Goal: Task Accomplishment & Management: Use online tool/utility

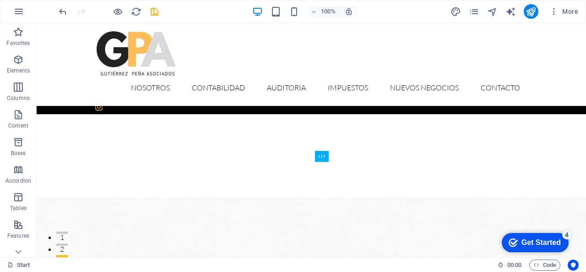
click at [130, 67] on div at bounding box center [311, 53] width 432 height 46
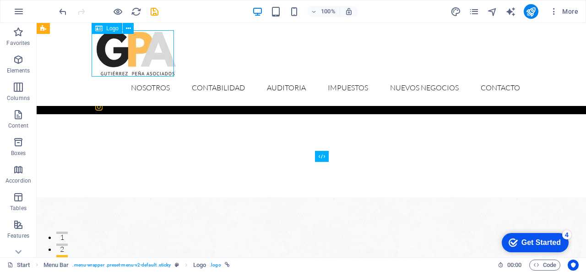
click at [142, 45] on div at bounding box center [311, 53] width 432 height 46
select select "px"
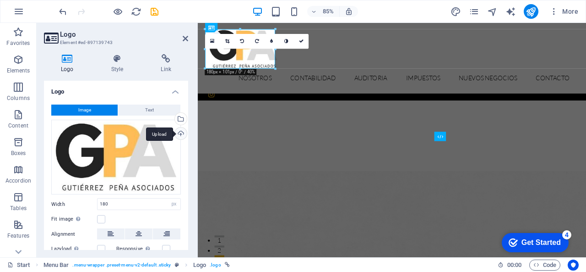
click at [179, 134] on div "Upload" at bounding box center [180, 134] width 14 height 14
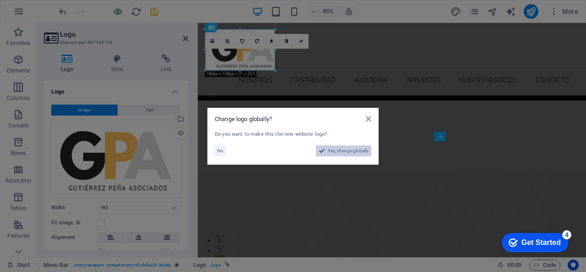
click at [353, 151] on span "Yes, change globally" at bounding box center [348, 150] width 41 height 11
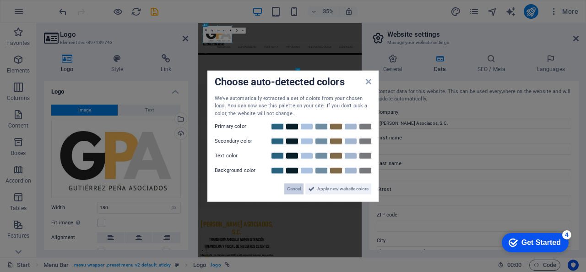
click at [288, 185] on span "Cancel" at bounding box center [294, 188] width 14 height 11
